Goal: Information Seeking & Learning: Learn about a topic

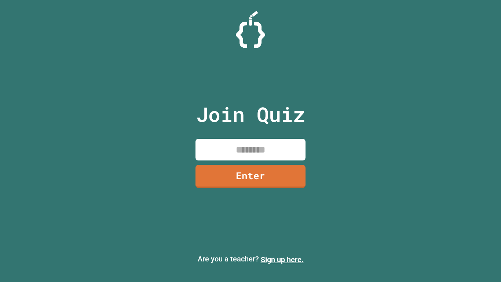
click at [243, 151] on input at bounding box center [250, 150] width 110 height 22
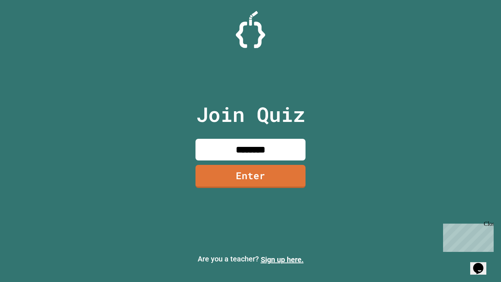
type input "********"
click at [238, 183] on link "Enter" at bounding box center [250, 176] width 107 height 24
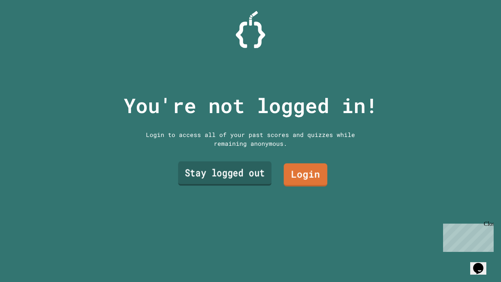
click at [243, 175] on link "Stay logged out" at bounding box center [225, 173] width 94 height 24
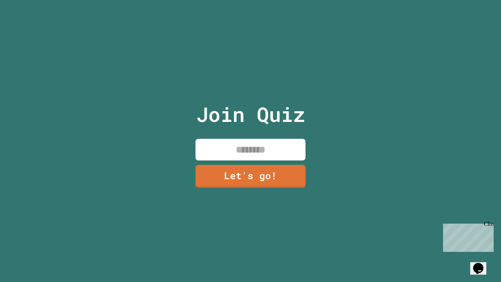
click at [231, 147] on input at bounding box center [250, 150] width 110 height 22
type input "*******"
click at [237, 171] on link "Let's go!" at bounding box center [250, 175] width 107 height 24
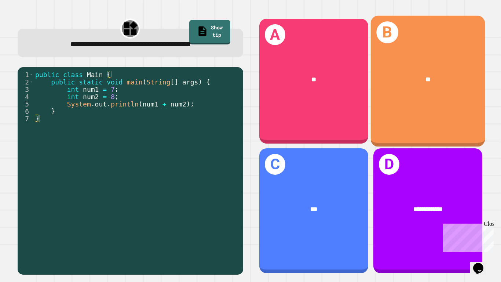
click at [437, 69] on div "**" at bounding box center [427, 79] width 114 height 35
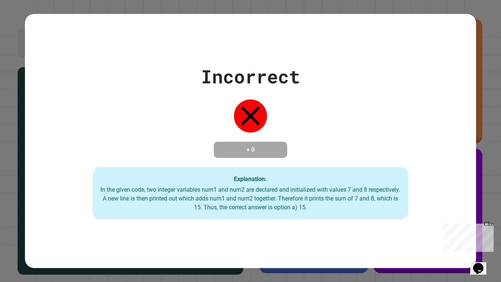
click at [306, 180] on div "Explanation: In the given code, two integer variables num1 and num2 are declare…" at bounding box center [251, 193] width 316 height 52
click at [415, 124] on div "Incorrect + 0 Explanation: In the given code, two integer variables num1 and nu…" at bounding box center [250, 141] width 451 height 156
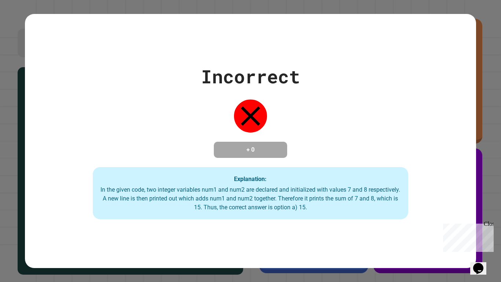
click at [415, 124] on div "Incorrect + 0 Explanation: In the given code, two integer variables num1 and nu…" at bounding box center [250, 141] width 451 height 156
click at [308, 109] on div "Incorrect + 0 Explanation: In the given code, two integer variables num1 and nu…" at bounding box center [250, 141] width 451 height 156
click at [259, 109] on icon at bounding box center [250, 115] width 33 height 33
click at [240, 147] on h4 "+ 0" at bounding box center [250, 149] width 59 height 9
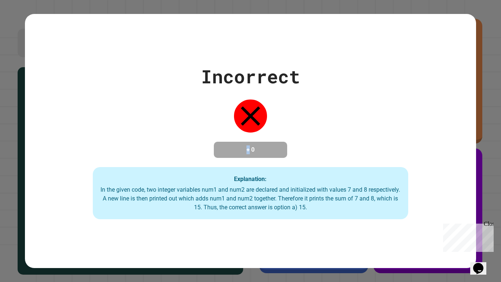
click at [240, 147] on h4 "+ 0" at bounding box center [250, 149] width 59 height 9
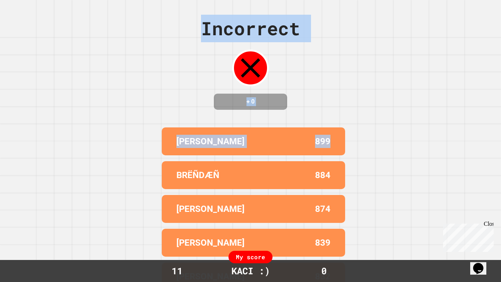
drag, startPoint x: 243, startPoint y: 75, endPoint x: 344, endPoint y: 99, distance: 103.3
click at [344, 99] on div "Incorrect + 0 ADDISON G 899 BRËÑDÆÑ 884 [PERSON_NAME] 874 [PERSON_NAME] 839 [PE…" at bounding box center [250, 141] width 501 height 282
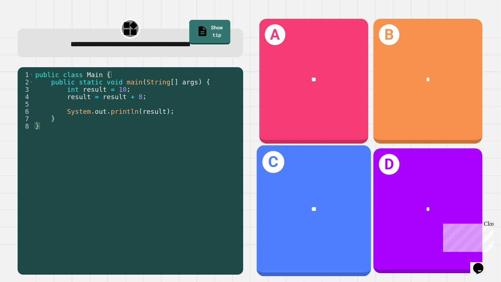
click at [333, 191] on div "**" at bounding box center [313, 208] width 114 height 35
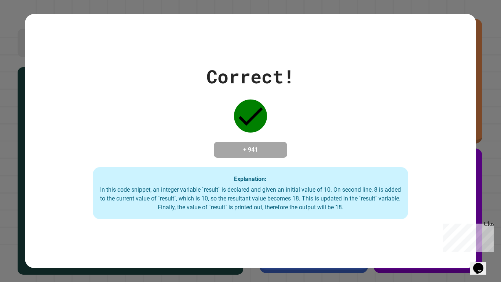
click at [308, 166] on div "Correct! + 941 Explanation: In this code snippet, an integer variable `result` …" at bounding box center [250, 141] width 451 height 156
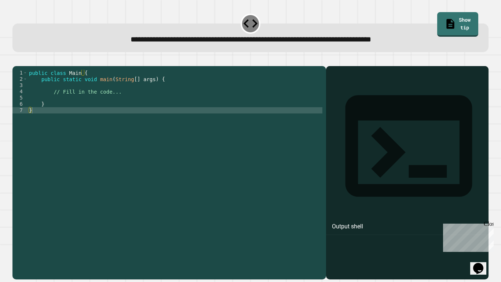
click at [133, 105] on div "public class Main { public static void main ( String [ ] args ) { // Fill in th…" at bounding box center [175, 169] width 295 height 199
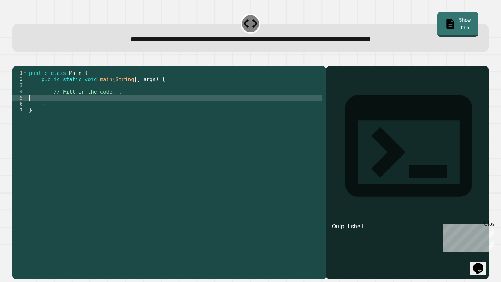
click at [133, 102] on div "public class Main { public static void main ( String [ ] args ) { // Fill in th…" at bounding box center [175, 169] width 295 height 199
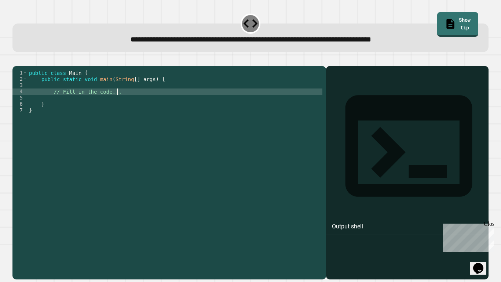
type textarea "**********"
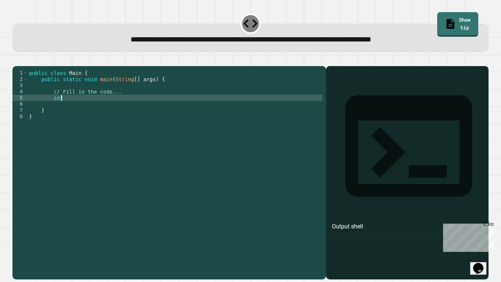
scroll to position [0, 3]
type textarea "*"
type textarea "**********"
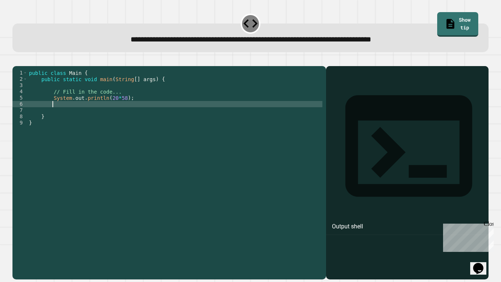
scroll to position [0, 3]
click at [16, 60] on button "button" at bounding box center [16, 60] width 0 height 0
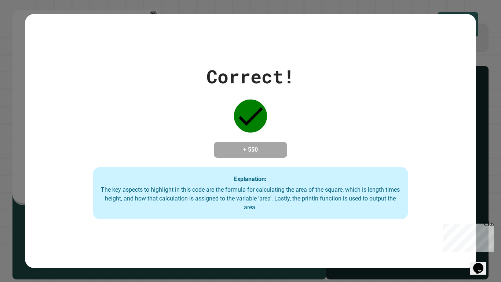
click at [308, 130] on div "Correct! + 550 Explanation: The key aspects to highlight in this code are the f…" at bounding box center [250, 141] width 451 height 156
click at [168, 10] on div "Correct! + 550 Explanation: The key aspects to highlight in this code are the f…" at bounding box center [250, 141] width 501 height 282
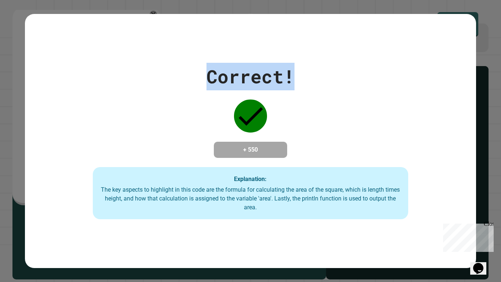
drag, startPoint x: 292, startPoint y: 72, endPoint x: 210, endPoint y: 77, distance: 81.9
click at [210, 77] on div "Correct!" at bounding box center [250, 77] width 88 height 28
click at [205, 76] on div "Correct! + 550 Explanation: The key aspects to highlight in this code are the f…" at bounding box center [250, 141] width 451 height 156
drag, startPoint x: 205, startPoint y: 76, endPoint x: 313, endPoint y: 71, distance: 107.9
click at [313, 71] on div "Correct! + 550 Explanation: The key aspects to highlight in this code are the f…" at bounding box center [250, 141] width 451 height 156
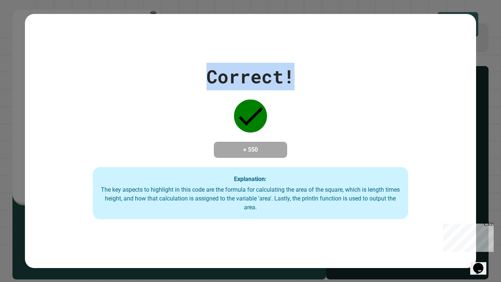
click at [313, 71] on div "Correct! + 550 Explanation: The key aspects to highlight in this code are the f…" at bounding box center [250, 141] width 451 height 156
drag, startPoint x: 313, startPoint y: 71, endPoint x: 154, endPoint y: 51, distance: 159.7
click at [154, 51] on div "Correct! + 550 Explanation: The key aspects to highlight in this code are the f…" at bounding box center [250, 140] width 451 height 253
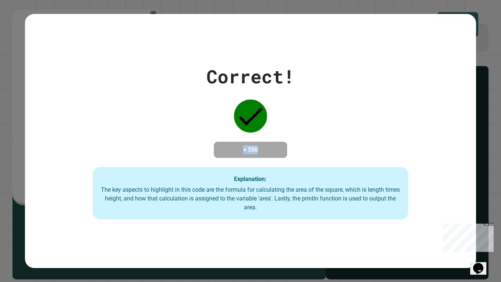
drag, startPoint x: 228, startPoint y: 153, endPoint x: 291, endPoint y: 151, distance: 62.7
click at [291, 151] on div "Correct! + 550 Explanation: The key aspects to highlight in this code are the f…" at bounding box center [250, 141] width 451 height 156
click at [301, 144] on div "Correct! + 550 Explanation: The key aspects to highlight in this code are the f…" at bounding box center [250, 141] width 451 height 156
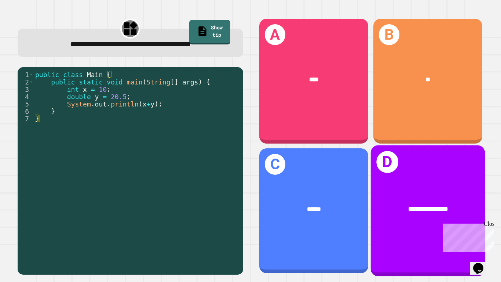
click at [396, 182] on div "**********" at bounding box center [427, 210] width 114 height 131
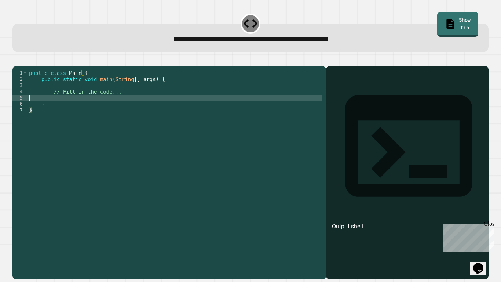
click at [139, 105] on div "public class Main { public static void main ( String [ ] args ) { // Fill in th…" at bounding box center [175, 169] width 295 height 199
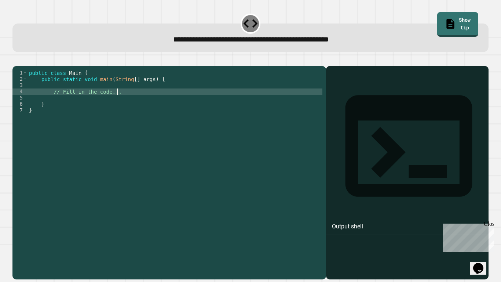
click at [135, 101] on div "public class Main { public static void main ( String [ ] args ) { // Fill in th…" at bounding box center [175, 169] width 295 height 199
type textarea "**********"
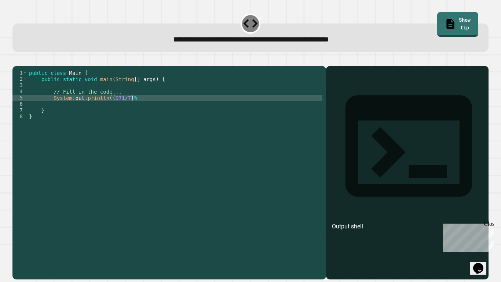
scroll to position [0, 13]
type textarea "**********"
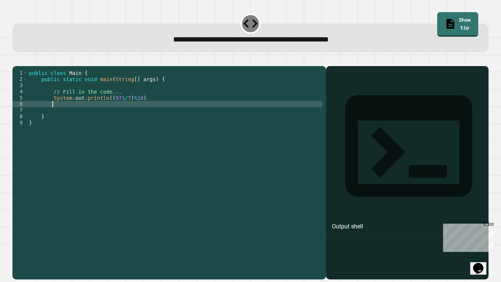
scroll to position [0, 3]
click at [143, 110] on div "public class Main { public static void main ( String [ ] args ) { // Fill in th…" at bounding box center [175, 169] width 295 height 199
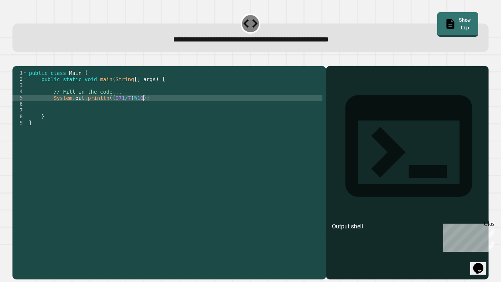
scroll to position [0, 14]
click at [16, 60] on icon "button" at bounding box center [16, 60] width 0 height 0
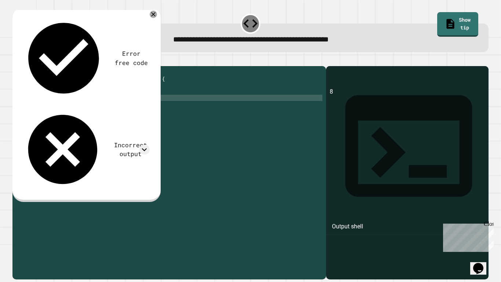
click at [138, 109] on div "public class Main { public static void main ( String [ ] args ) { // Fill in th…" at bounding box center [175, 169] width 295 height 199
click at [16, 60] on icon "button" at bounding box center [16, 60] width 0 height 0
click at [142, 144] on icon at bounding box center [144, 149] width 10 height 10
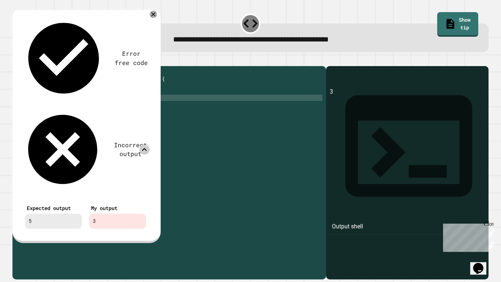
click at [135, 109] on div "public class Main { public static void main ( String [ ] args ) { // Fill in th…" at bounding box center [175, 169] width 295 height 199
click at [153, 14] on icon at bounding box center [153, 14] width 5 height 5
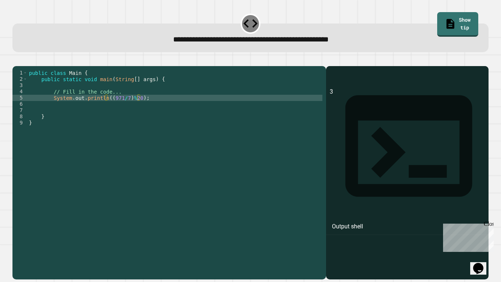
click at [16, 60] on icon "button" at bounding box center [16, 60] width 0 height 0
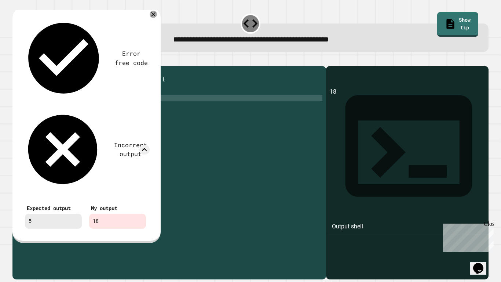
click at [138, 110] on div "public class Main { public static void main ( String [ ] args ) { // Fill in th…" at bounding box center [175, 169] width 295 height 199
type textarea "**********"
click at [150, 12] on icon at bounding box center [153, 14] width 8 height 8
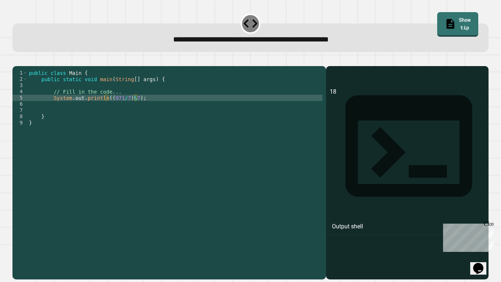
click at [16, 60] on icon "button" at bounding box center [16, 60] width 0 height 0
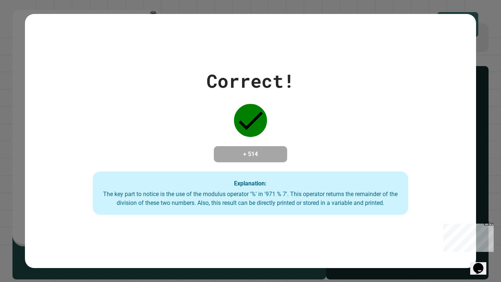
click at [358, 47] on div "Correct! + 514 Explanation: The key part to notice is the use of the modulus op…" at bounding box center [250, 140] width 451 height 253
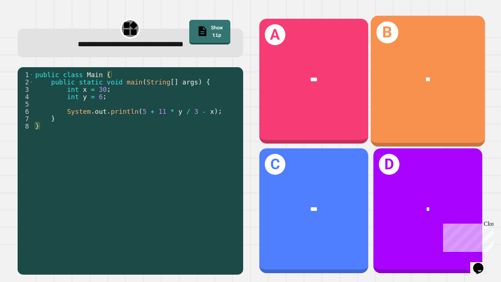
click at [434, 81] on div "**" at bounding box center [428, 79] width 89 height 10
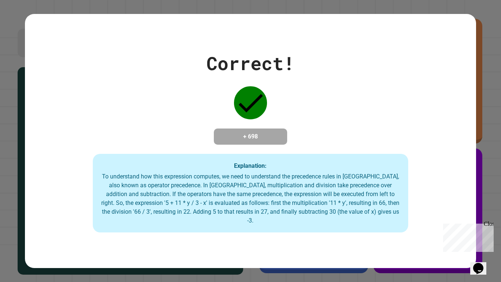
click at [434, 81] on div "Correct! + 698 Explanation: To understand how this expression computes, we need…" at bounding box center [250, 141] width 451 height 183
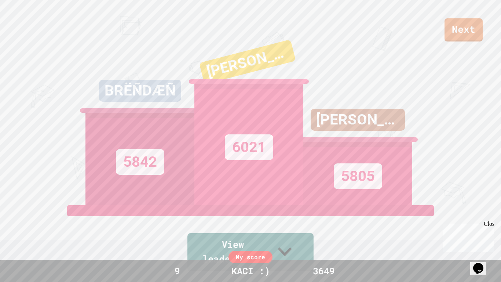
click at [289, 252] on link "View leaderboard" at bounding box center [250, 252] width 126 height 38
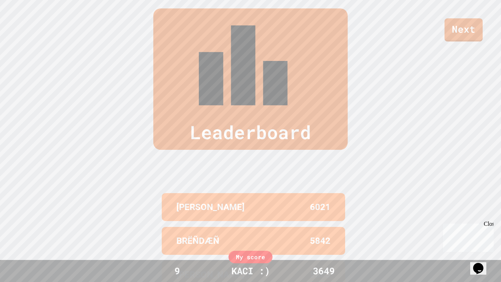
scroll to position [301, 0]
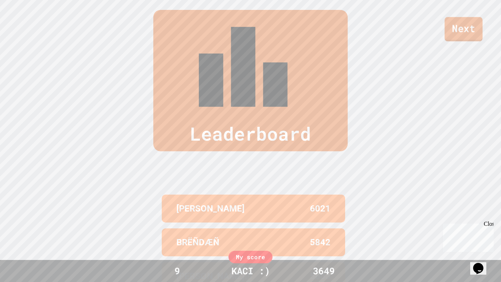
click at [463, 31] on link "Next" at bounding box center [463, 29] width 38 height 24
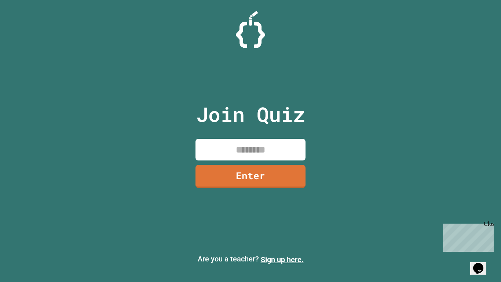
click at [219, 149] on input at bounding box center [250, 150] width 110 height 22
type input "********"
click at [222, 168] on link "Enter" at bounding box center [250, 175] width 107 height 24
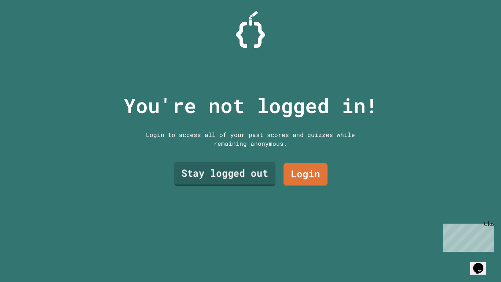
click at [222, 168] on link "Stay logged out" at bounding box center [224, 173] width 101 height 24
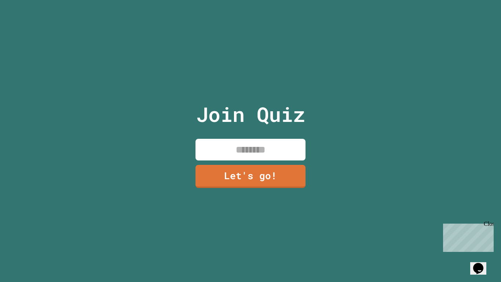
click at [231, 153] on input at bounding box center [250, 150] width 110 height 22
type input "*******"
click at [244, 175] on link "Let's go!" at bounding box center [250, 176] width 110 height 23
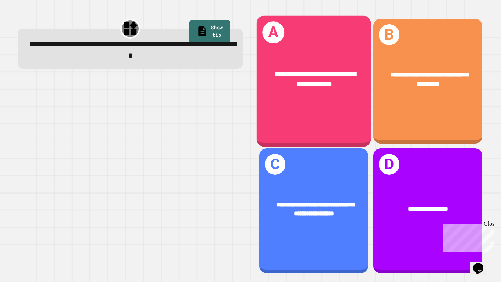
click at [291, 92] on div "**********" at bounding box center [313, 79] width 114 height 44
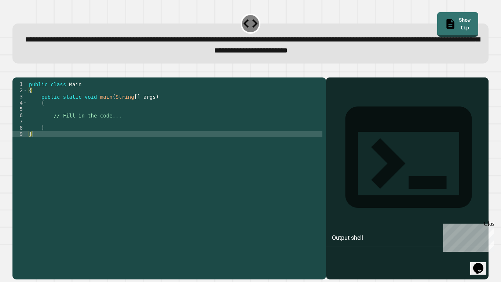
click at [124, 127] on div "public class Main { public static void main ( String [ ] args ) { // Fill in th…" at bounding box center [175, 174] width 295 height 187
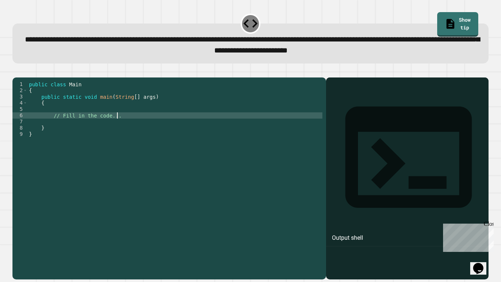
type textarea "**********"
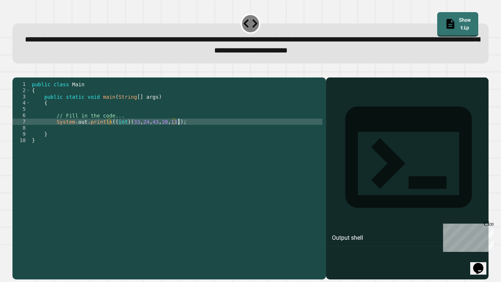
scroll to position [0, 18]
click at [16, 72] on button "button" at bounding box center [16, 72] width 0 height 0
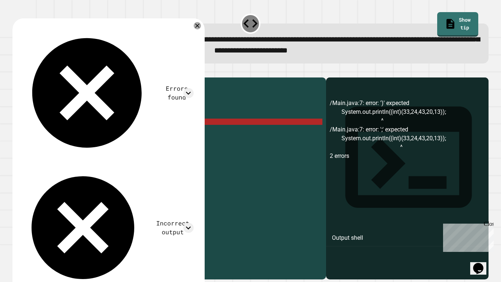
click at [183, 134] on div "public class Main { public static void main ( String [ ] args ) { // Fill in th…" at bounding box center [176, 174] width 292 height 187
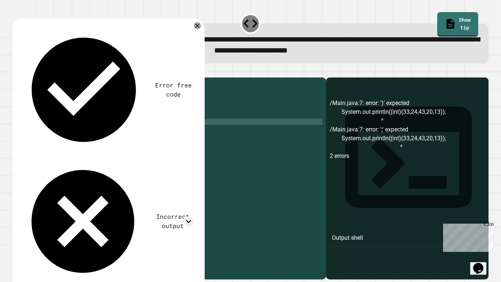
scroll to position [0, 11]
click at [133, 126] on div "public class Main { public static void main ( String [ ] args ) { // Fill in th…" at bounding box center [176, 174] width 292 height 187
type textarea "**********"
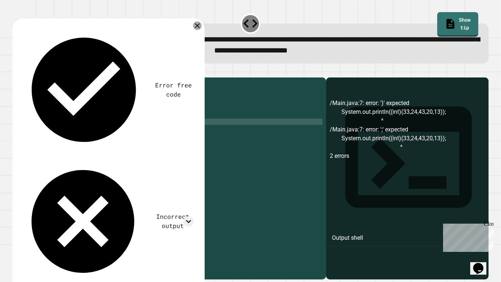
click at [198, 28] on icon at bounding box center [197, 25] width 5 height 5
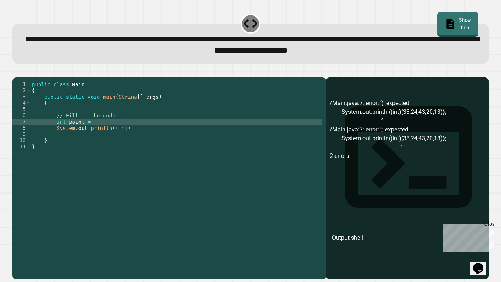
click at [99, 132] on div "public class Main { public static void main ( String [ ] args ) { // Fill in th…" at bounding box center [176, 174] width 292 height 187
type textarea "*"
type textarea "**********"
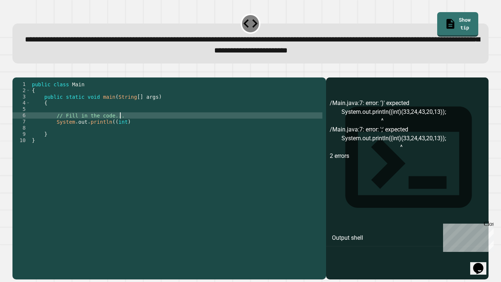
click at [122, 133] on div "public class Main { public static void main ( String [ ] args ) { // Fill in th…" at bounding box center [176, 174] width 292 height 187
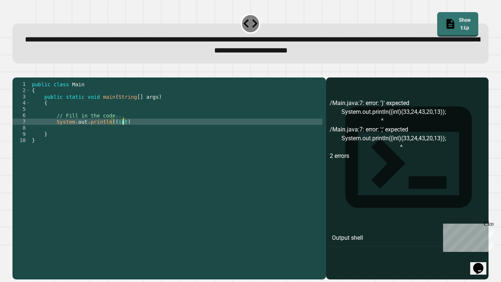
click at [124, 125] on div "public class Main { public static void main ( String [ ] args ) { // Fill in th…" at bounding box center [176, 174] width 292 height 187
click at [121, 139] on div "public class Main { public static void main ( String [ ] args ) { // Fill in th…" at bounding box center [176, 174] width 292 height 187
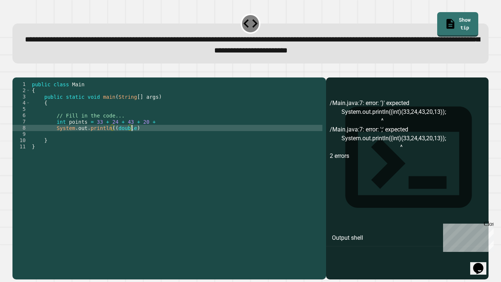
scroll to position [0, 12]
click at [150, 132] on div "public class Main { public static void main ( String [ ] args ) { // Fill in th…" at bounding box center [176, 174] width 292 height 187
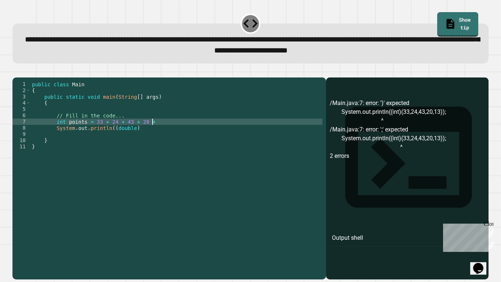
scroll to position [0, 16]
type textarea "**********"
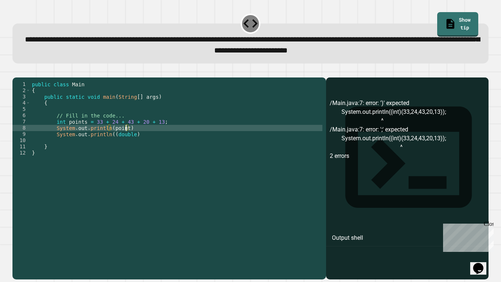
scroll to position [0, 12]
type textarea "**********"
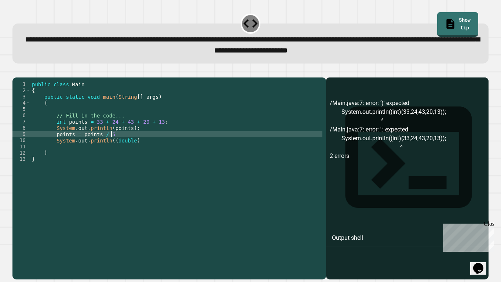
scroll to position [0, 10]
click at [133, 152] on div "public class Main { public static void main ( String [ ] args ) { // Fill in th…" at bounding box center [176, 174] width 292 height 187
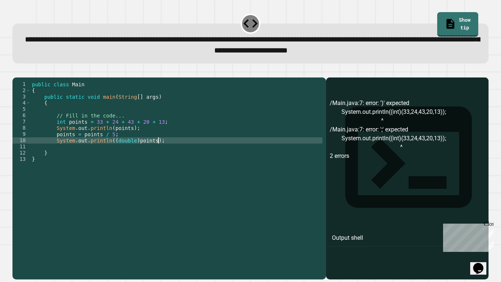
scroll to position [0, 15]
type textarea "**********"
click at [16, 72] on icon "button" at bounding box center [16, 72] width 0 height 0
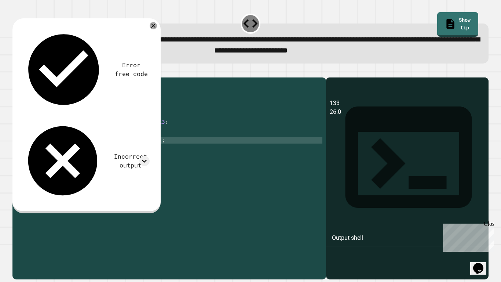
click at [117, 144] on div "public class Main { public static void main ( String [ ] args ) { // Fill in th…" at bounding box center [176, 174] width 292 height 187
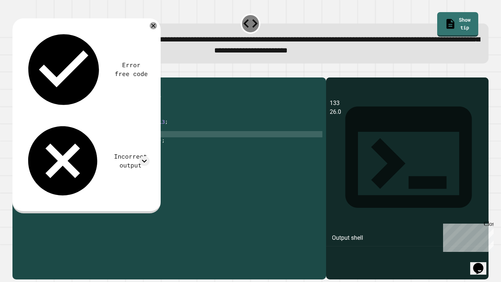
scroll to position [0, 10]
click at [152, 27] on icon at bounding box center [153, 25] width 9 height 9
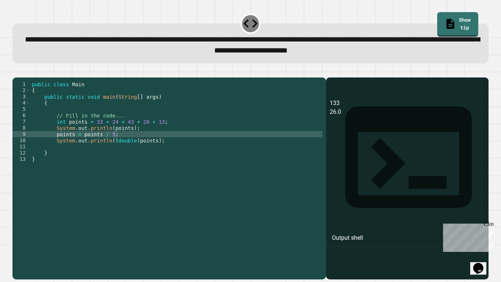
click at [182, 155] on div "public class Main { public static void main ( String [ ] args ) { // Fill in th…" at bounding box center [176, 174] width 292 height 187
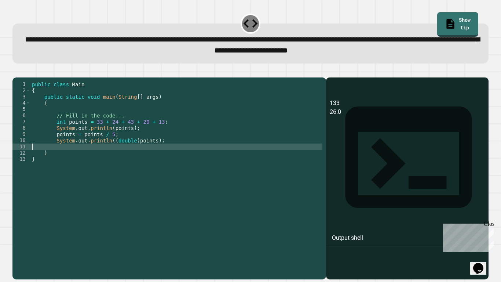
scroll to position [0, 0]
click at [179, 152] on div "public class Main { public static void main ( String [ ] args ) { // Fill in th…" at bounding box center [176, 174] width 292 height 187
click at [146, 158] on div "public class Main { public static void main ( String [ ] args ) { // Fill in th…" at bounding box center [176, 174] width 292 height 187
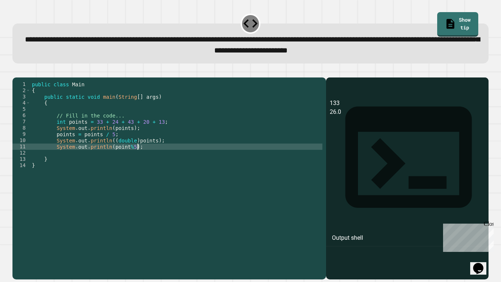
click at [16, 72] on icon "button" at bounding box center [16, 72] width 0 height 0
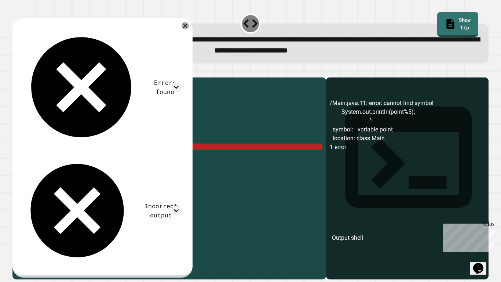
click at [139, 158] on div "public class Main { public static void main ( String [ ] args ) { // Fill in th…" at bounding box center [176, 174] width 292 height 187
click at [132, 158] on div "public class Main { public static void main ( String [ ] args ) { // Fill in th…" at bounding box center [176, 174] width 292 height 187
click at [125, 157] on div "public class Main { public static void main ( String [ ] args ) { // Fill in th…" at bounding box center [176, 174] width 292 height 187
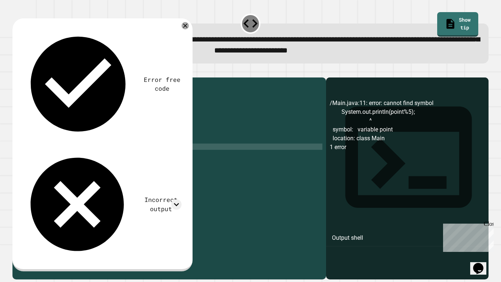
scroll to position [0, 12]
click at [23, 77] on icon "button" at bounding box center [21, 75] width 4 height 5
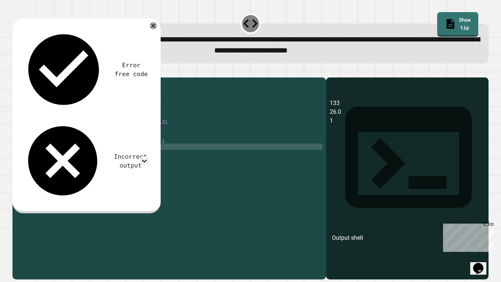
click at [134, 157] on div "public class Main { public static void main ( String [ ] args ) { // Fill in th…" at bounding box center [176, 174] width 292 height 187
click at [23, 78] on icon "button" at bounding box center [21, 75] width 4 height 5
click at [138, 157] on div "public class Main { public static void main ( String [ ] args ) { // Fill in th…" at bounding box center [176, 174] width 292 height 187
click at [146, 157] on div "public class Main { public static void main ( String [ ] args ) { // Fill in th…" at bounding box center [176, 174] width 292 height 187
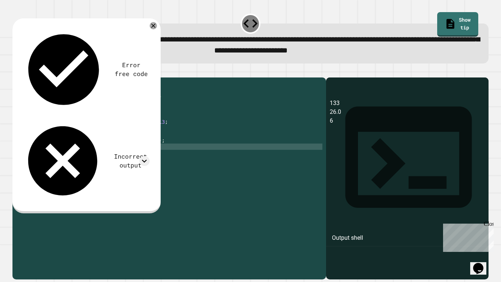
click at [73, 146] on div "public class Main { public static void main ( String [ ] args ) { // Fill in th…" at bounding box center [176, 174] width 292 height 187
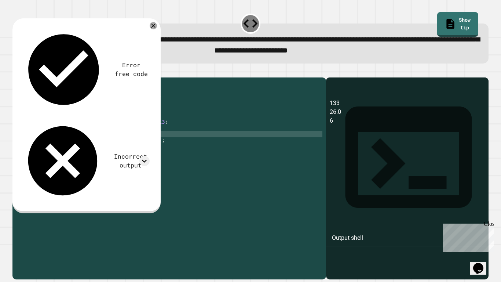
scroll to position [0, 7]
click at [151, 152] on div "public class Main { public static void main ( String [ ] args ) { // Fill in th…" at bounding box center [176, 174] width 292 height 187
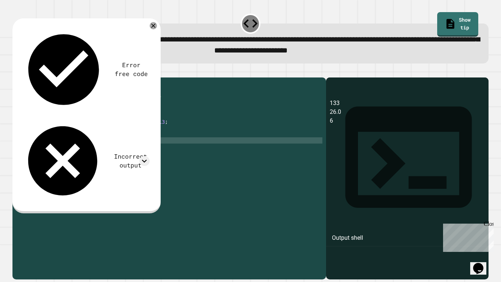
click at [16, 72] on icon "button" at bounding box center [16, 72] width 0 height 0
click at [143, 156] on icon at bounding box center [144, 161] width 10 height 10
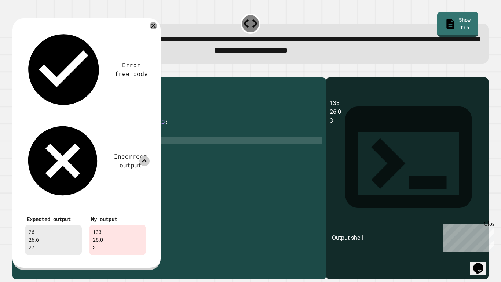
click at [139, 157] on div "public class Main { public static void main ( String [ ] args ) { // Fill in th…" at bounding box center [176, 174] width 292 height 187
click at [155, 28] on icon at bounding box center [153, 25] width 9 height 9
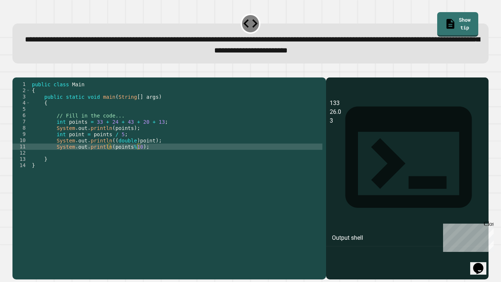
click at [158, 133] on div "public class Main { public static void main ( String [ ] args ) { // Fill in th…" at bounding box center [176, 174] width 292 height 187
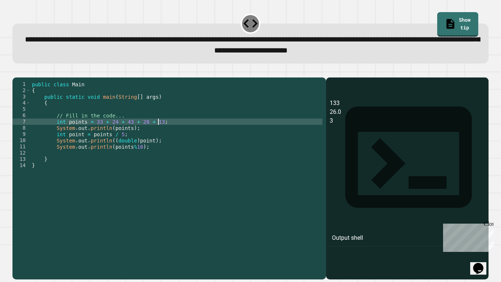
click at [93, 133] on div "public class Main { public static void main ( String [ ] args ) { // Fill in th…" at bounding box center [176, 174] width 292 height 187
click at [160, 133] on div "public class Main { public static void main ( String [ ] args ) { // Fill in th…" at bounding box center [176, 174] width 292 height 187
click at [16, 72] on icon "button" at bounding box center [16, 72] width 0 height 0
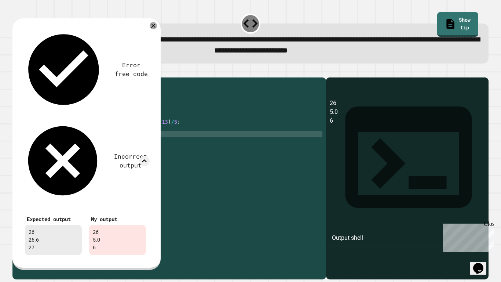
click at [120, 145] on div "public class Main { public static void main ( String [ ] args ) { // Fill in th…" at bounding box center [176, 174] width 292 height 187
type textarea "*"
click at [149, 146] on div "public class Main { public static void main ( String [ ] args ) { // Fill in th…" at bounding box center [176, 174] width 292 height 187
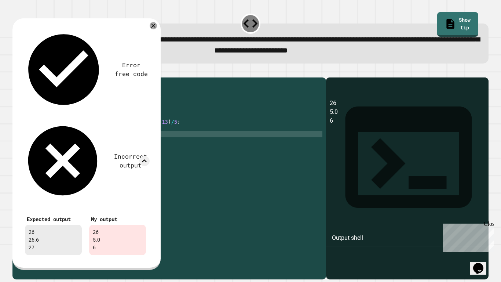
scroll to position [0, 15]
click at [155, 28] on icon at bounding box center [153, 25] width 9 height 9
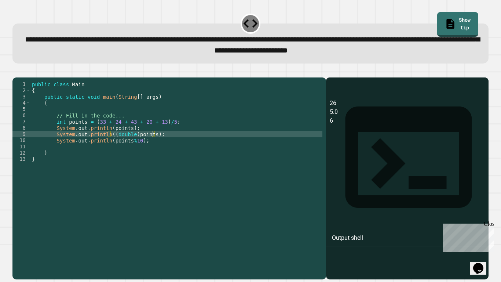
click at [16, 72] on icon "button" at bounding box center [16, 72] width 0 height 0
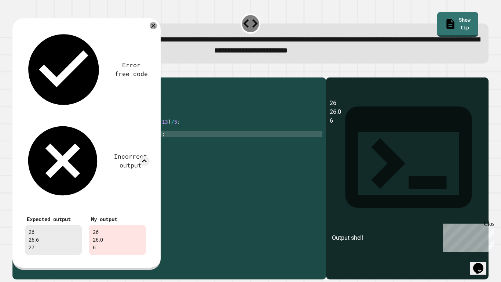
click at [153, 145] on div "public class Main { public static void main ( String [ ] args ) { // Fill in th…" at bounding box center [176, 174] width 292 height 187
click at [155, 29] on icon at bounding box center [153, 25] width 7 height 7
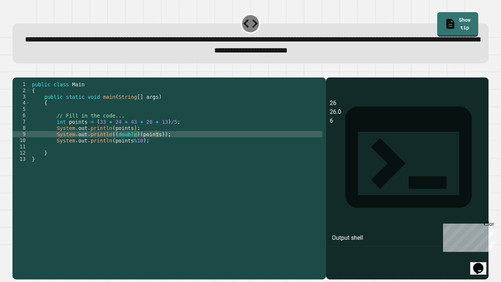
click at [16, 72] on icon "button" at bounding box center [16, 72] width 0 height 0
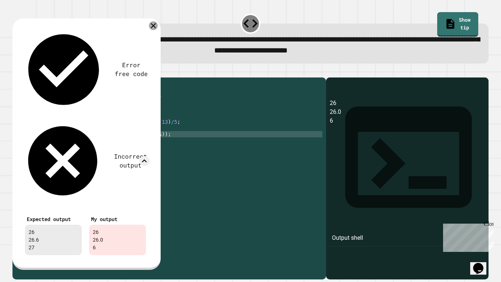
click at [152, 25] on icon at bounding box center [153, 25] width 9 height 9
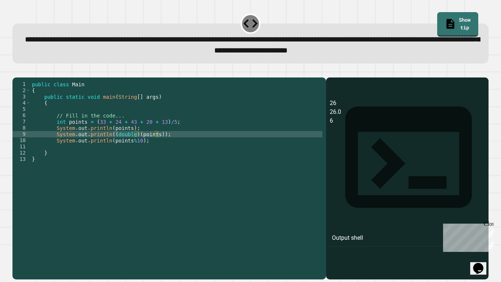
click at [139, 150] on div "public class Main { public static void main ( String [ ] args ) { // Fill in th…" at bounding box center [176, 174] width 292 height 187
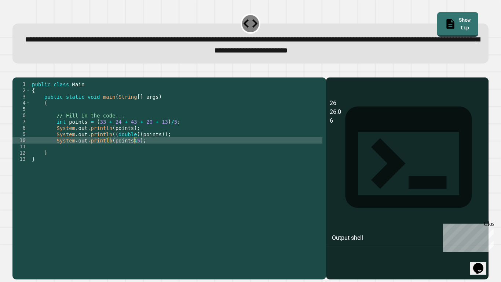
scroll to position [0, 13]
click at [16, 72] on icon "button" at bounding box center [16, 72] width 0 height 0
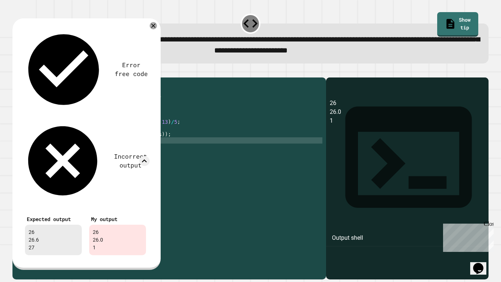
click at [134, 150] on div "public class Main { public static void main ( String [ ] args ) { // Fill in th…" at bounding box center [176, 174] width 292 height 187
click at [112, 152] on div "public class Main { public static void main ( String [ ] args ) { // Fill in th…" at bounding box center [176, 174] width 292 height 187
click at [154, 28] on icon at bounding box center [153, 25] width 4 height 4
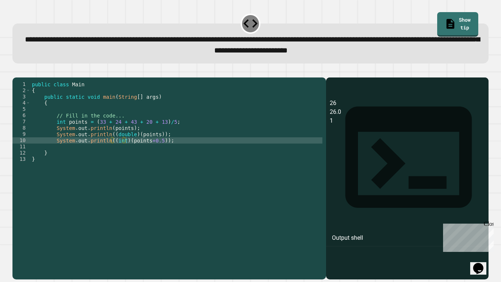
click at [16, 72] on icon "button" at bounding box center [16, 72] width 0 height 0
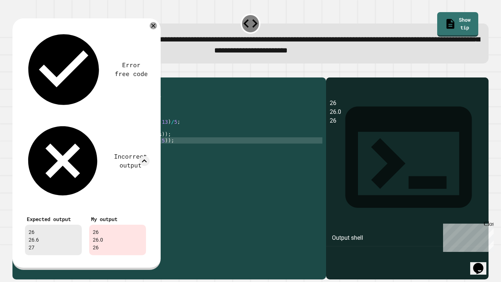
click at [155, 144] on div "public class Main { public static void main ( String [ ] args ) { // Fill in th…" at bounding box center [176, 174] width 292 height 187
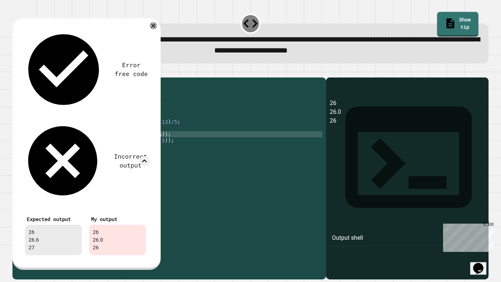
click at [464, 12] on link "Show tip" at bounding box center [457, 24] width 41 height 25
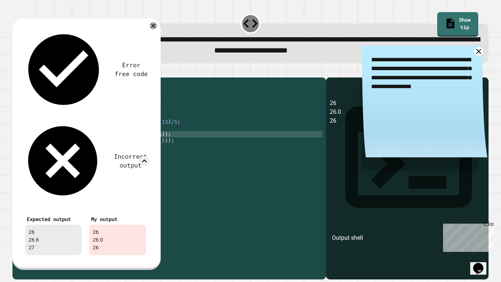
click at [476, 50] on icon at bounding box center [478, 51] width 9 height 9
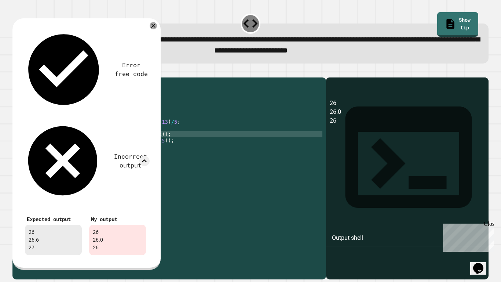
click at [159, 146] on div "public class Main { public static void main ( String [ ] args ) { // Fill in th…" at bounding box center [176, 174] width 292 height 187
click at [157, 146] on div "public class Main { public static void main ( String [ ] args ) { // Fill in th…" at bounding box center [176, 174] width 292 height 187
click at [154, 27] on icon at bounding box center [153, 25] width 7 height 7
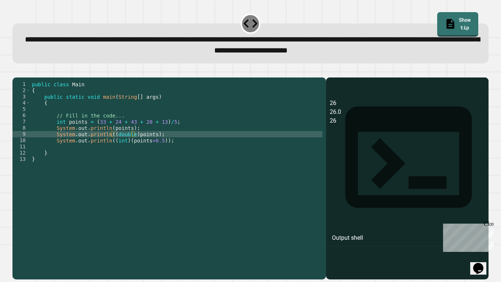
click at [16, 72] on icon "button" at bounding box center [16, 72] width 0 height 0
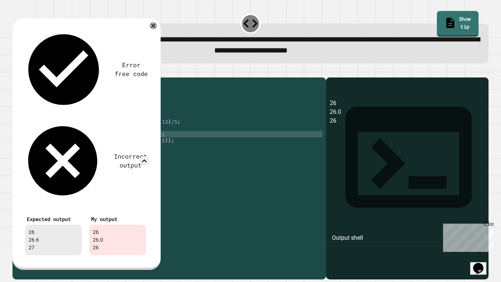
click at [437, 26] on link "Show tip" at bounding box center [457, 24] width 41 height 26
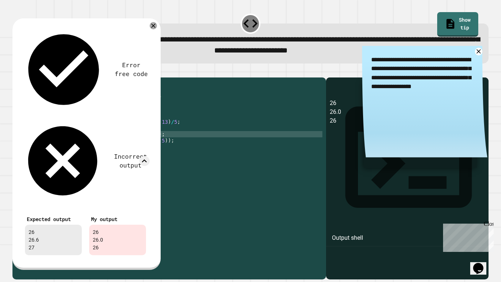
click at [151, 144] on div "public class Main { public static void main ( String [ ] args ) { // Fill in th…" at bounding box center [176, 174] width 292 height 187
click at [133, 145] on div "public class Main { public static void main ( String [ ] args ) { // Fill in th…" at bounding box center [176, 174] width 292 height 187
click at [153, 27] on icon at bounding box center [153, 25] width 5 height 5
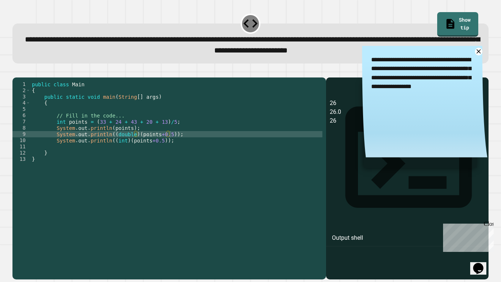
click at [23, 77] on icon "button" at bounding box center [21, 75] width 4 height 5
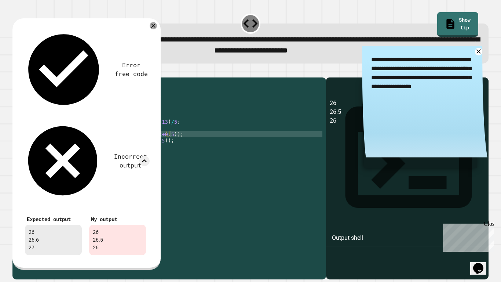
click at [166, 147] on div "public class Main { public static void main ( String [ ] args ) { // Fill in th…" at bounding box center [176, 174] width 292 height 187
click at [153, 28] on icon at bounding box center [153, 26] width 8 height 8
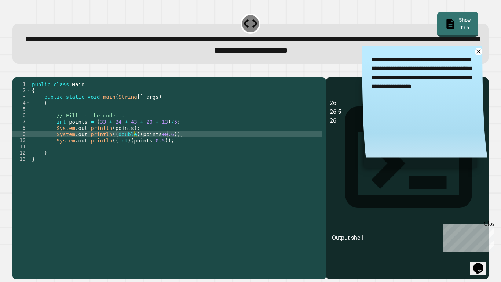
click at [22, 78] on icon "button" at bounding box center [21, 75] width 4 height 5
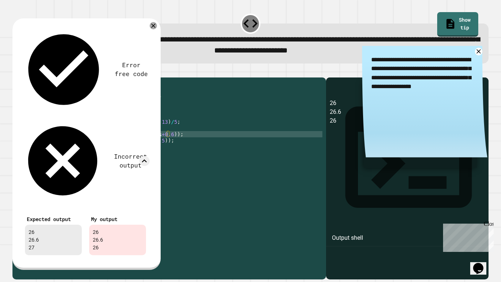
click at [166, 144] on div "public class Main { public static void main ( String [ ] args ) { // Fill in th…" at bounding box center [176, 174] width 292 height 187
click at [159, 152] on div "public class Main { public static void main ( String [ ] args ) { // Fill in th…" at bounding box center [176, 174] width 292 height 187
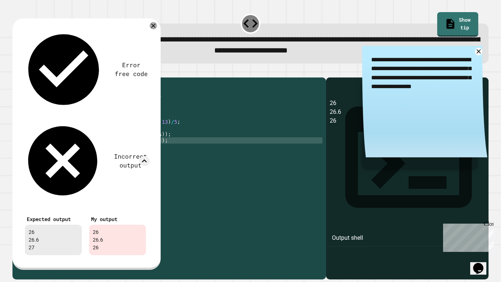
scroll to position [0, 15]
click at [152, 28] on icon at bounding box center [153, 25] width 5 height 5
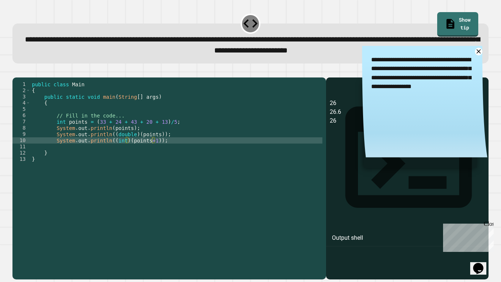
click at [22, 78] on icon "button" at bounding box center [21, 75] width 4 height 5
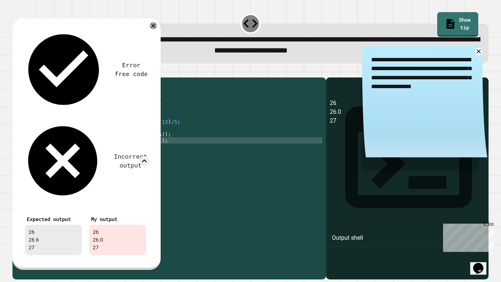
click at [155, 145] on div "public class Main { public static void main ( String [ ] args ) { // Fill in th…" at bounding box center [176, 174] width 292 height 187
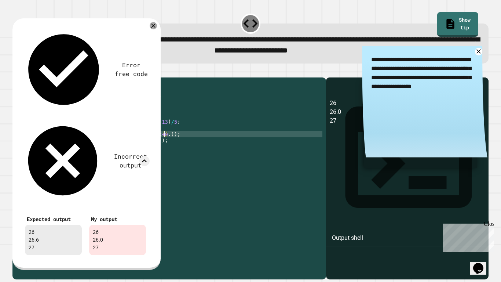
scroll to position [0, 17]
type textarea "**********"
click at [153, 25] on icon at bounding box center [153, 25] width 9 height 9
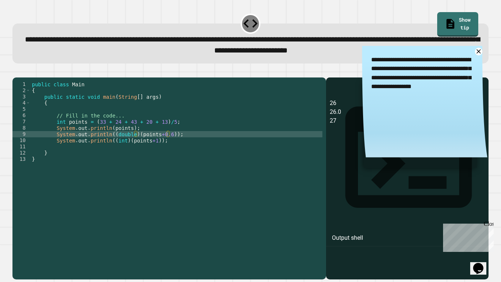
click at [23, 77] on icon "button" at bounding box center [21, 75] width 4 height 5
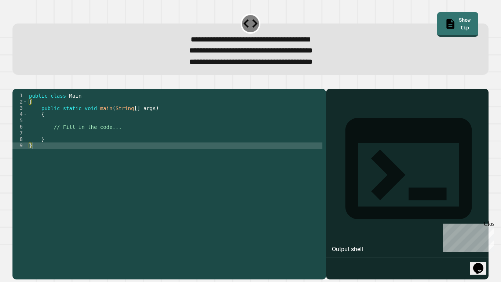
click at [127, 139] on div "public class Main { public static void main ( String [ ] args ) { // Fill in th…" at bounding box center [175, 179] width 295 height 175
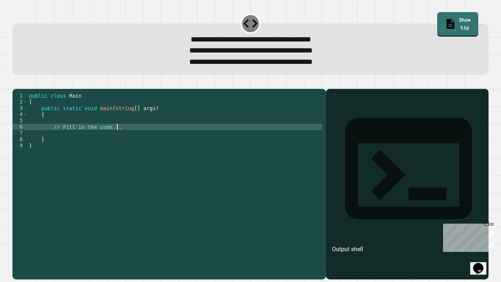
type textarea "**********"
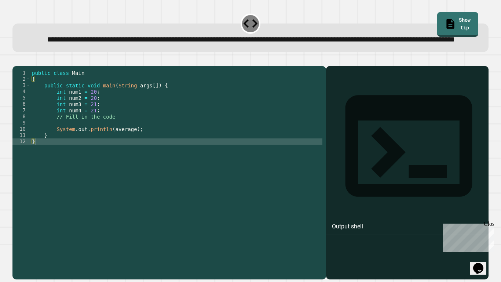
click at [119, 138] on div "public class Main { public static void main ( String args [ ]) { int num1 = 20 …" at bounding box center [176, 163] width 292 height 187
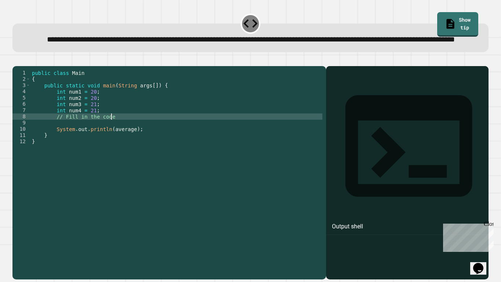
type textarea "**********"
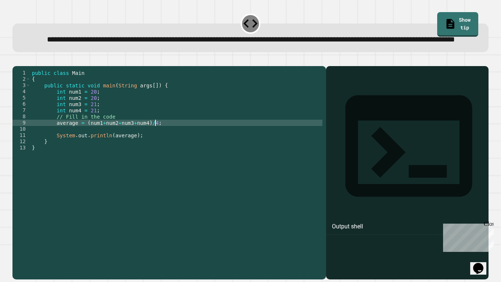
scroll to position [0, 15]
click at [23, 67] on icon "button" at bounding box center [21, 64] width 4 height 5
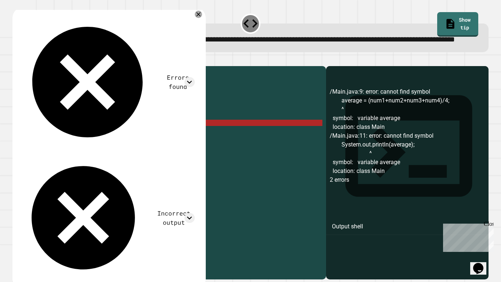
click at [76, 145] on div "public class Main { public static void main ( String args [ ]) { int num1 = 20 …" at bounding box center [176, 163] width 292 height 187
click at [58, 147] on div "public class Main { public static void main ( String args [ ]) { int num1 = 20 …" at bounding box center [176, 163] width 292 height 187
click at [56, 146] on div "public class Main { public static void main ( String args [ ]) { int num1 = 20 …" at bounding box center [176, 163] width 292 height 187
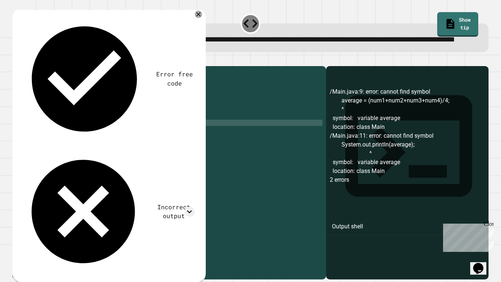
scroll to position [0, 6]
click at [16, 60] on icon "button" at bounding box center [16, 60] width 0 height 0
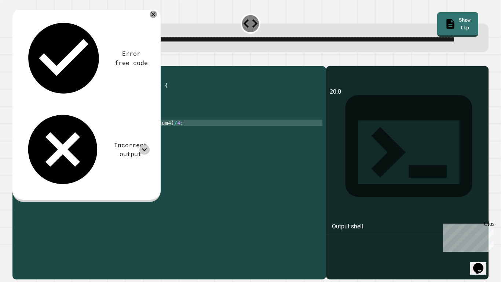
click at [144, 144] on icon at bounding box center [144, 149] width 10 height 10
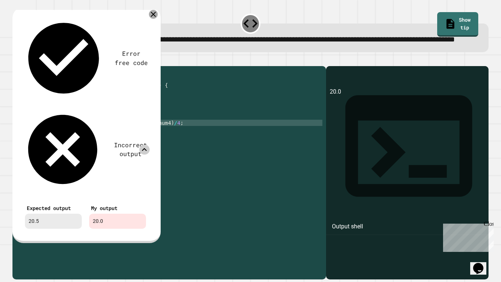
click at [154, 19] on icon at bounding box center [153, 14] width 9 height 9
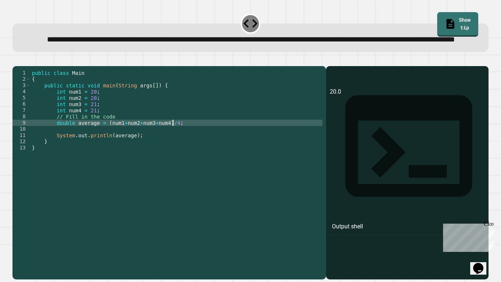
click at [173, 145] on div "public class Main { public static void main ( String args [ ]) { int num1 = 20 …" at bounding box center [176, 163] width 292 height 187
click at [132, 159] on div "public class Main { public static void main ( String args [ ]) { int num1 = 20 …" at bounding box center [176, 163] width 292 height 187
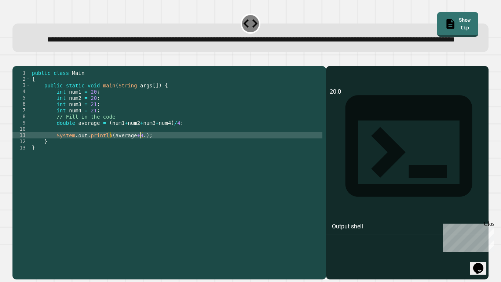
scroll to position [0, 14]
type textarea "**********"
click at [16, 60] on icon "button" at bounding box center [16, 60] width 0 height 0
